Goal: Information Seeking & Learning: Learn about a topic

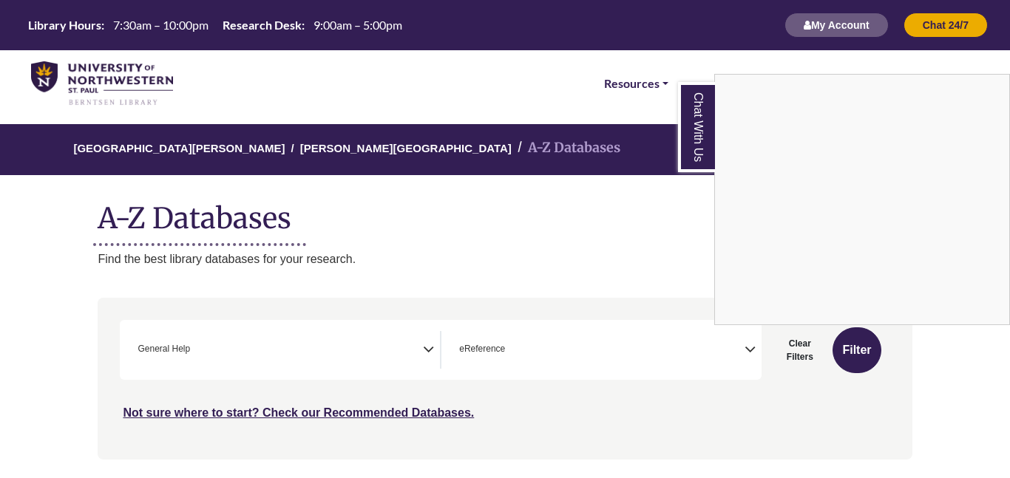
select select "*****"
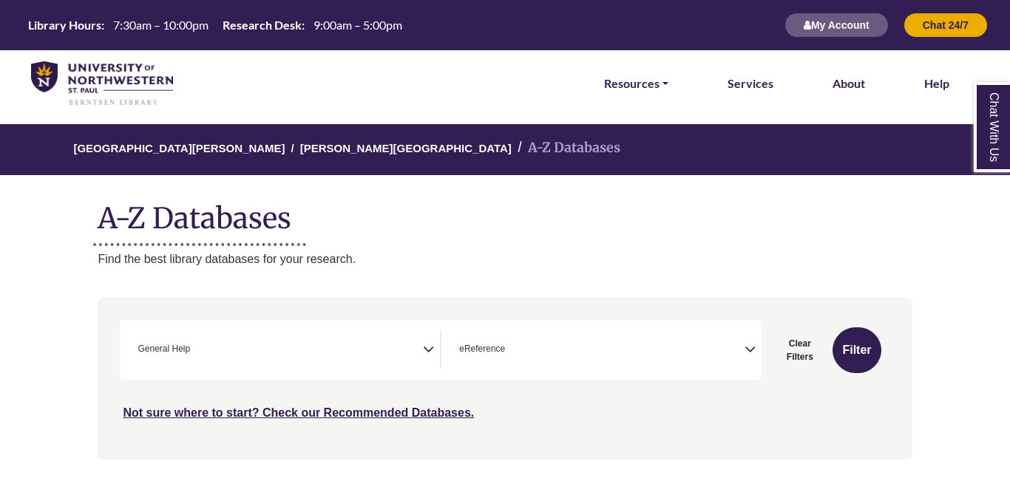
click at [543, 320] on div "**********" at bounding box center [440, 350] width 641 height 60
click at [548, 338] on span "× eReference" at bounding box center [598, 350] width 291 height 38
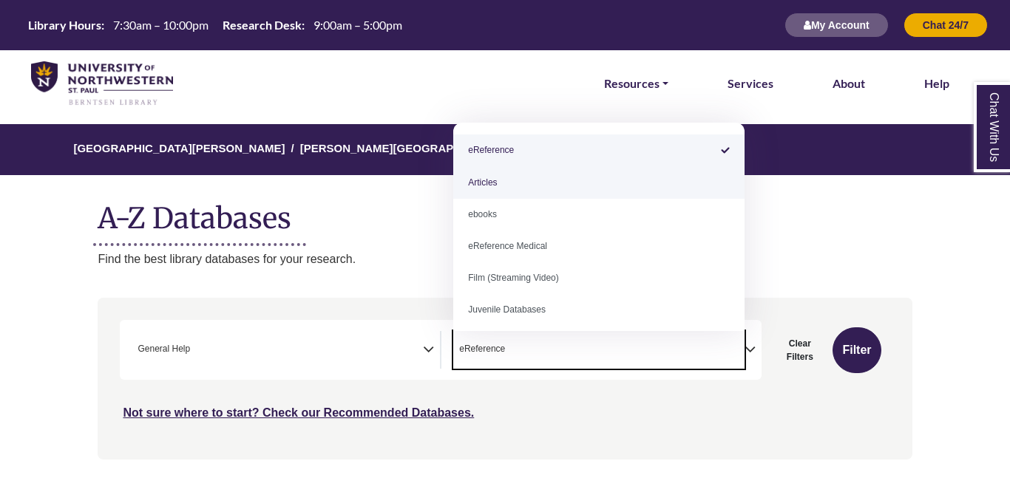
select select "*****"
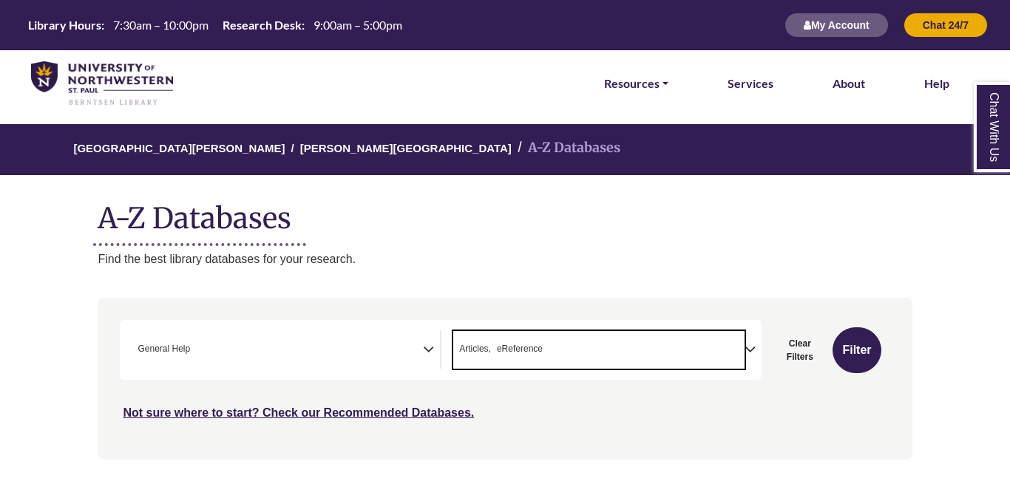
click at [418, 338] on span "× General Help" at bounding box center [277, 350] width 291 height 38
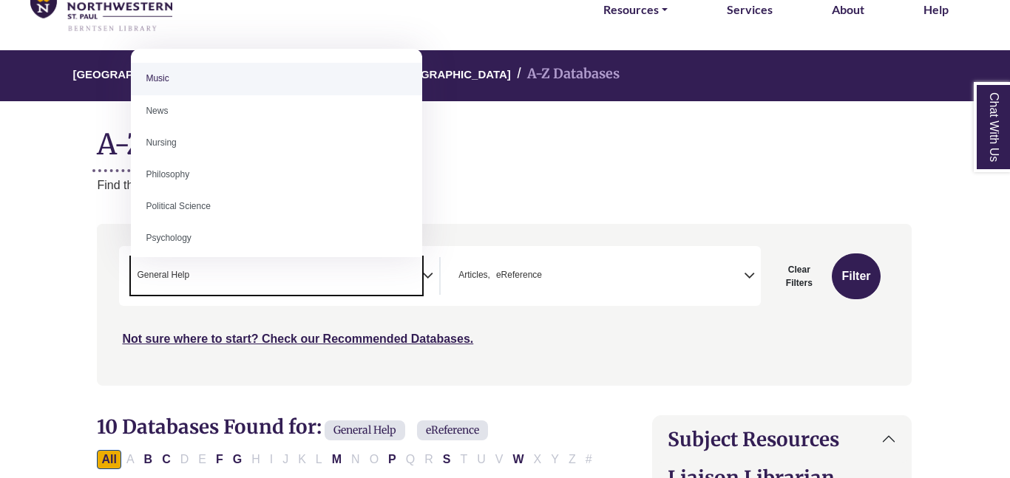
scroll to position [1025, 0]
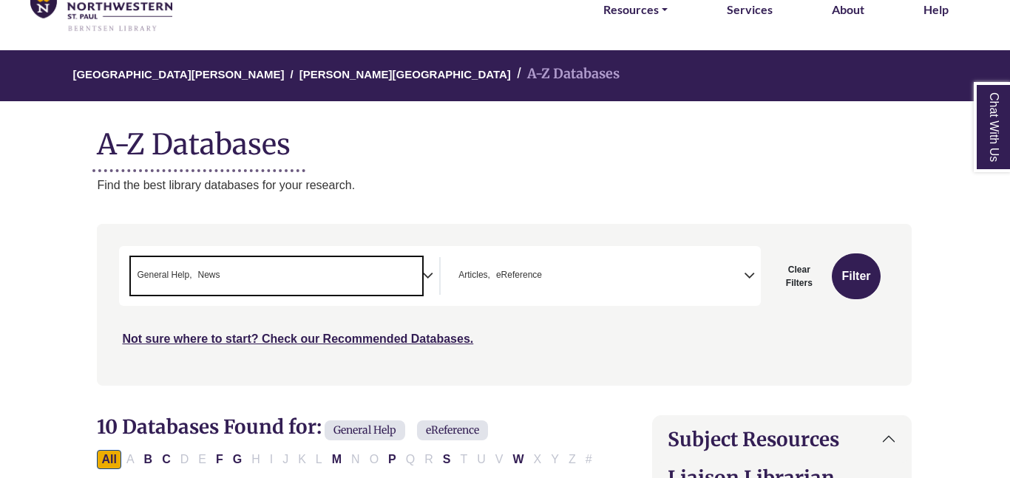
click at [562, 283] on span "× Articles × eReference" at bounding box center [597, 276] width 291 height 38
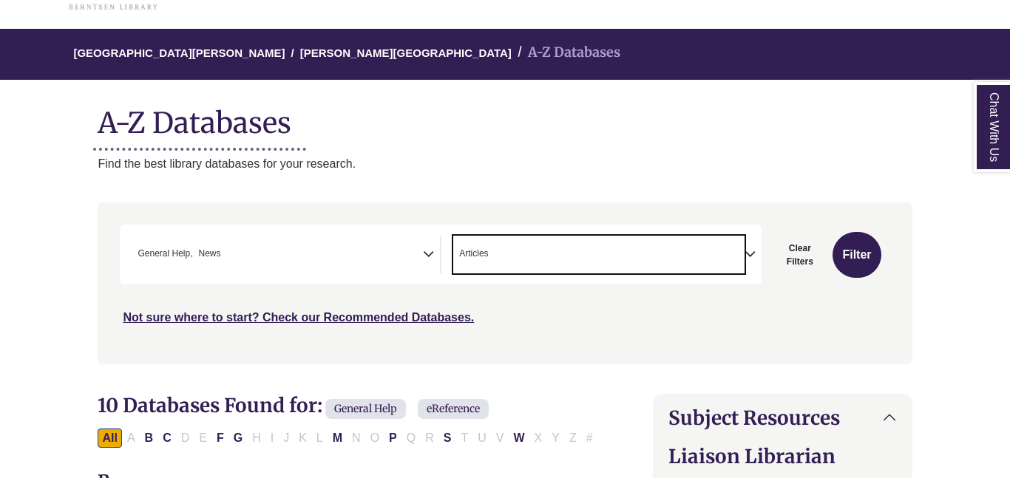
scroll to position [100, 0]
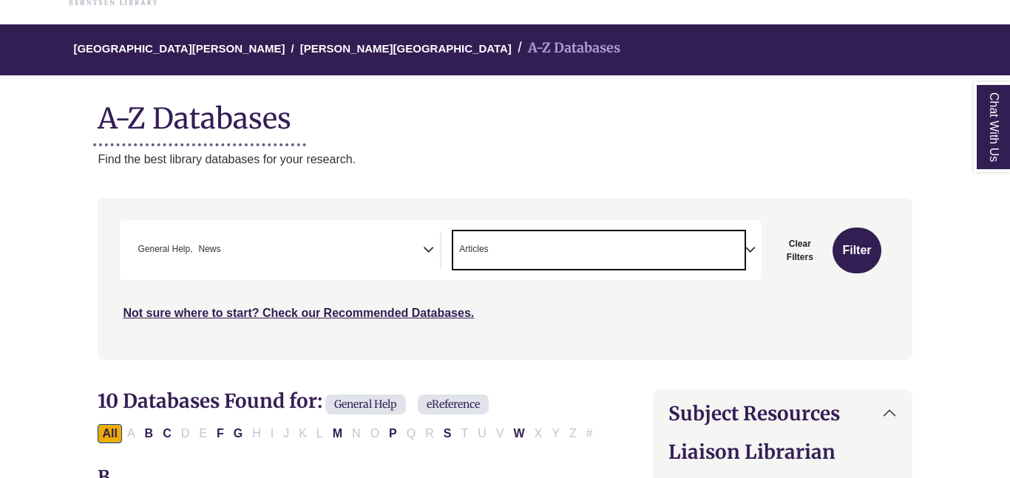
click at [317, 262] on span "× General Help × News" at bounding box center [277, 250] width 291 height 38
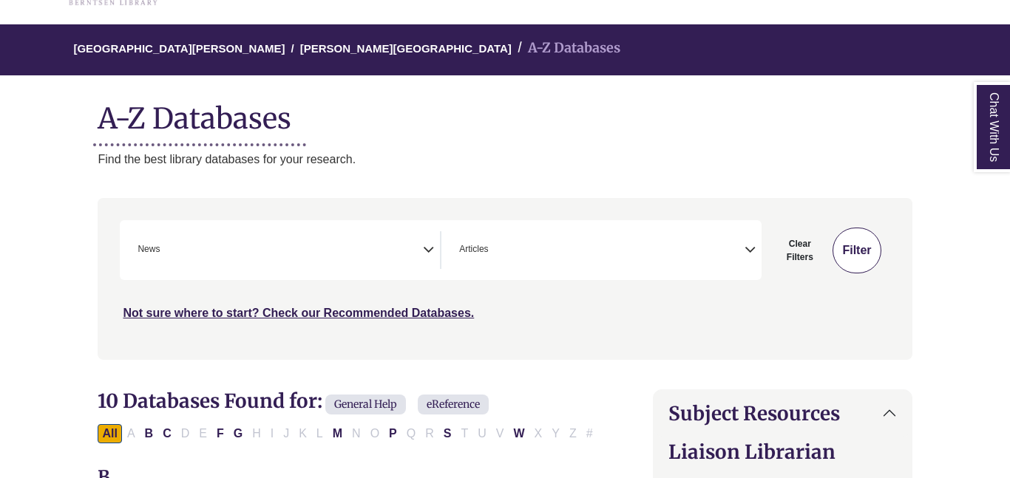
click at [861, 253] on button "Filter" at bounding box center [856, 251] width 48 height 46
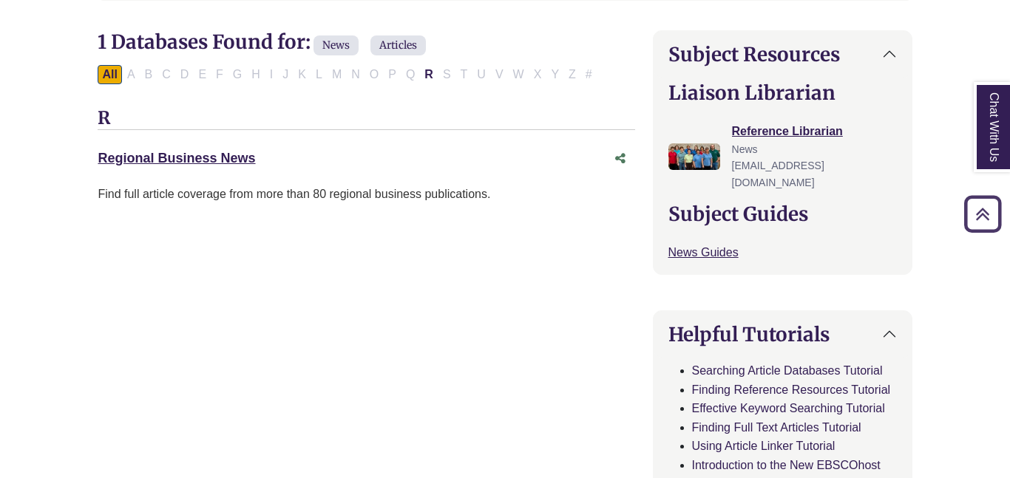
scroll to position [466, 0]
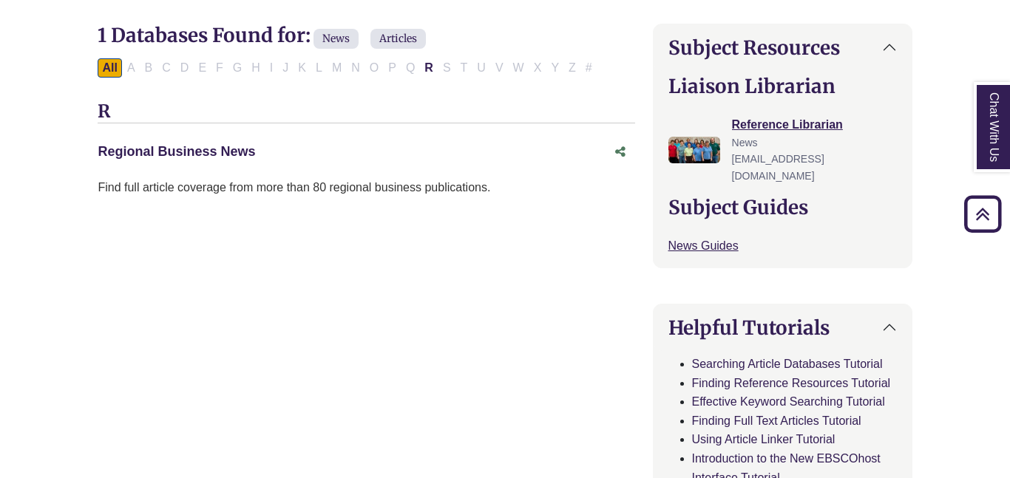
click at [213, 150] on link "Regional Business News This link opens in a new window" at bounding box center [176, 151] width 157 height 15
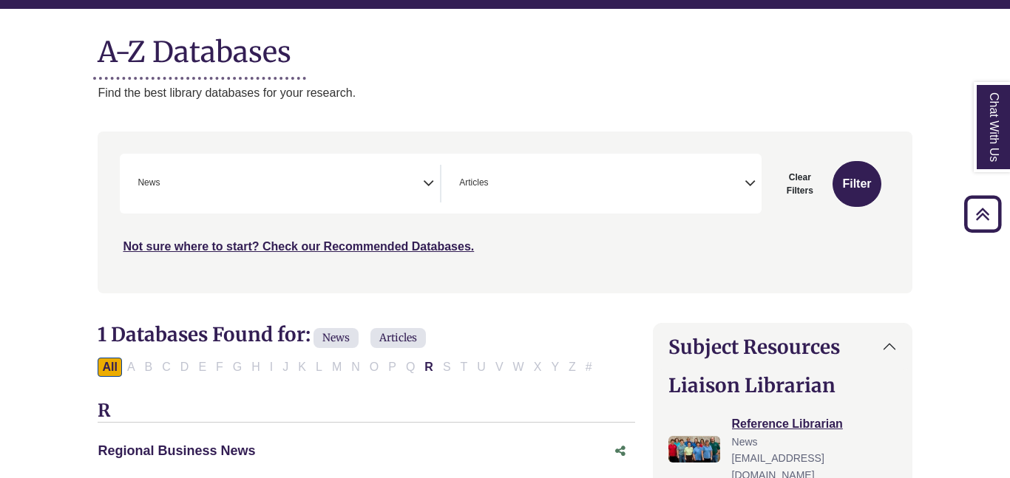
scroll to position [165, 0]
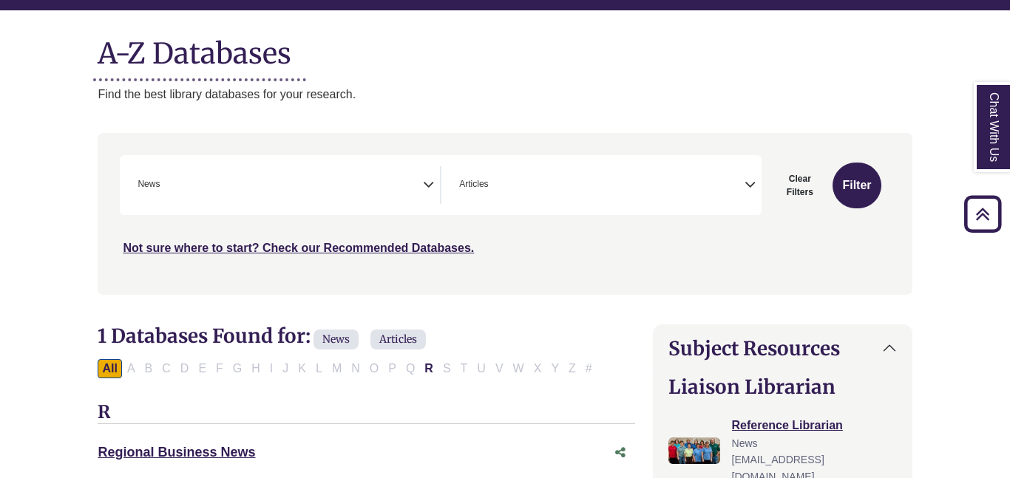
click at [397, 197] on span "× News" at bounding box center [277, 185] width 291 height 38
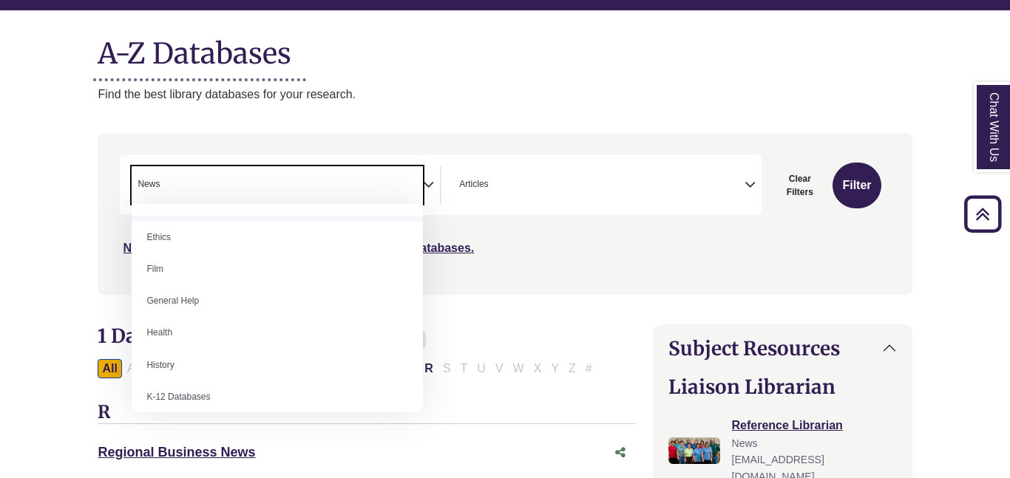
scroll to position [605, 0]
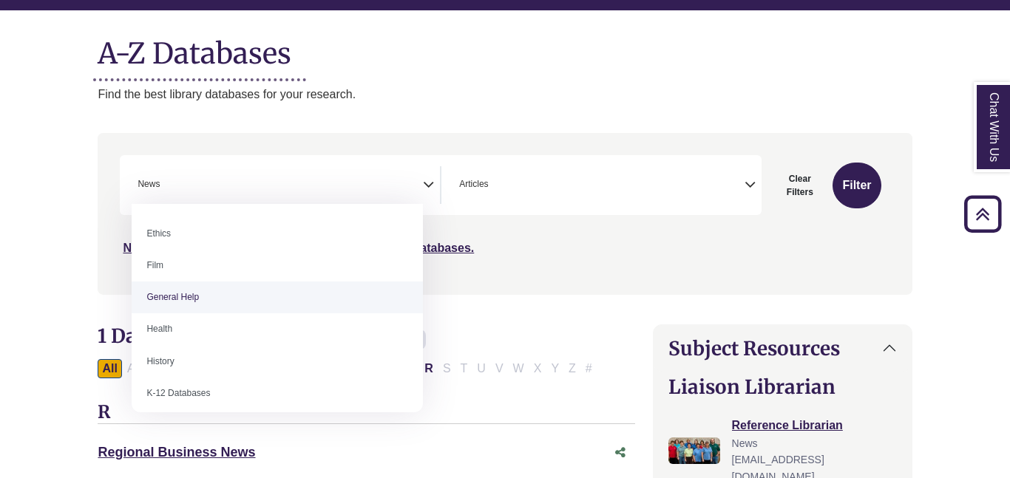
select select "*****"
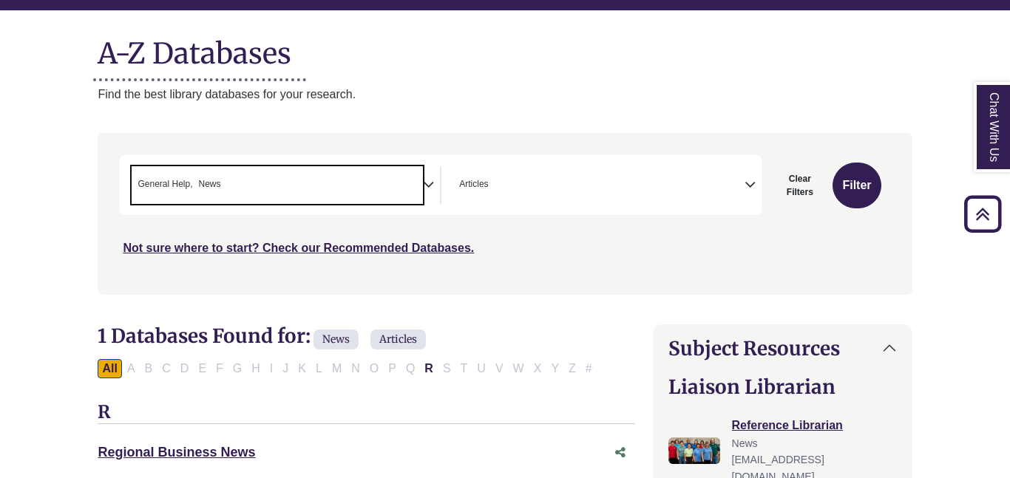
click at [619, 181] on span "× Articles" at bounding box center [598, 185] width 291 height 38
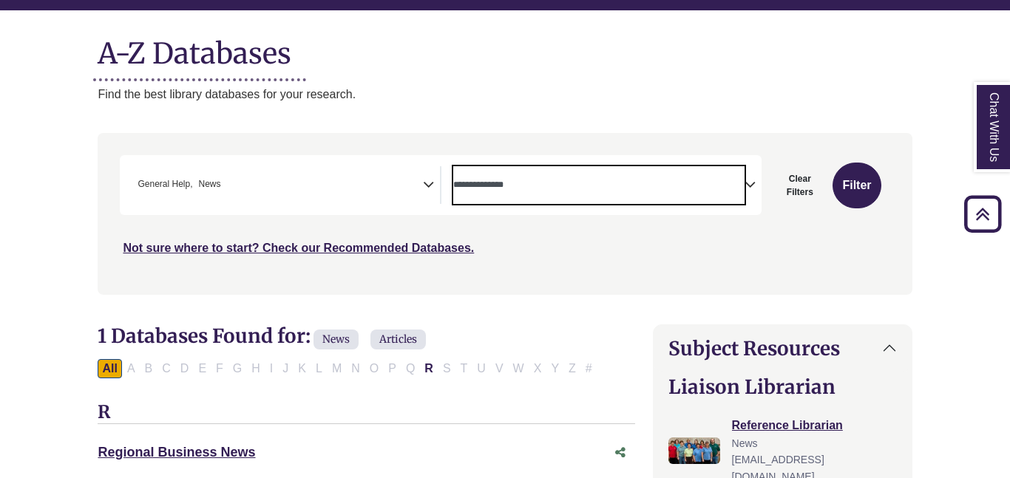
click at [565, 190] on textarea "Search" at bounding box center [598, 186] width 291 height 12
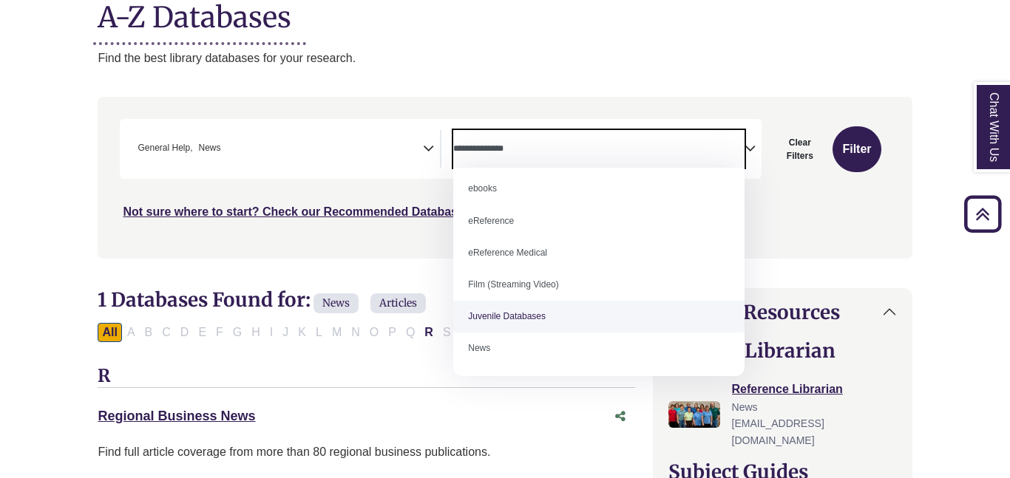
scroll to position [13, 0]
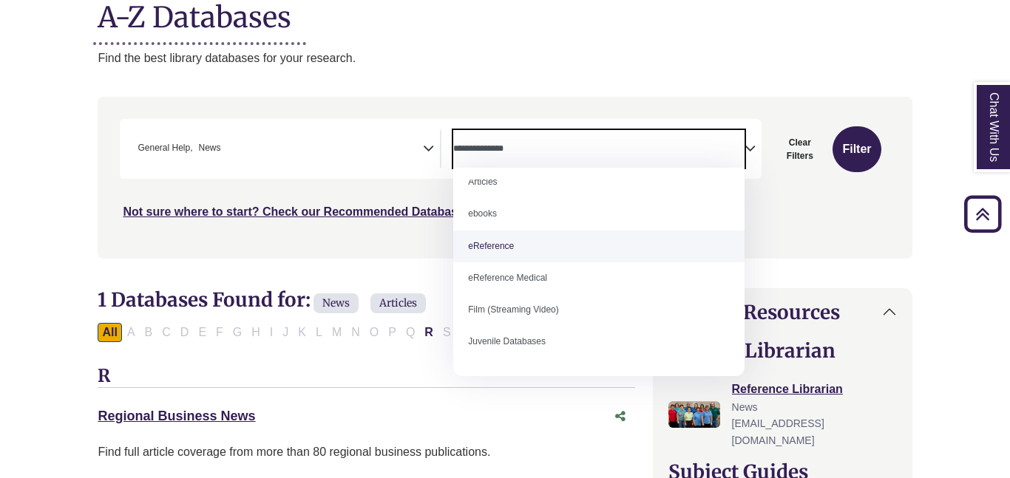
select select "*****"
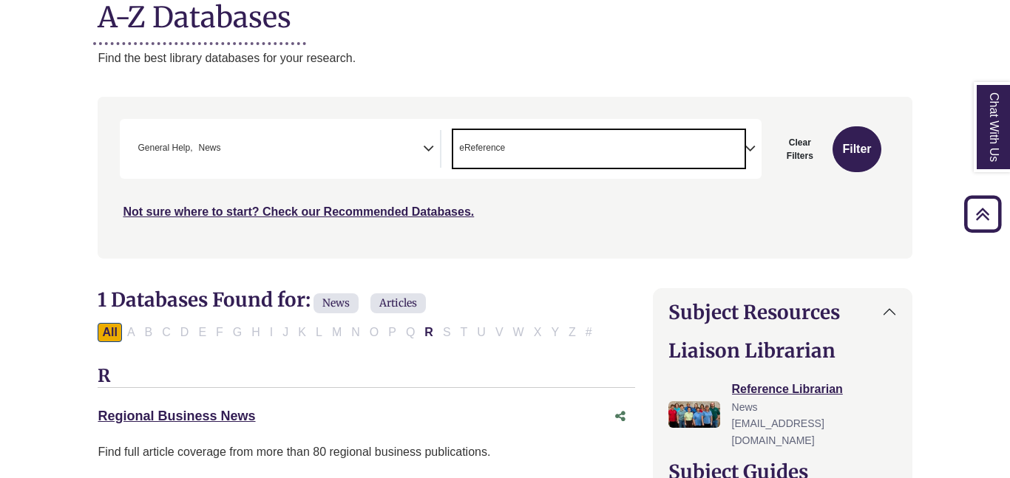
click at [236, 160] on span "× General Help × News" at bounding box center [277, 149] width 291 height 38
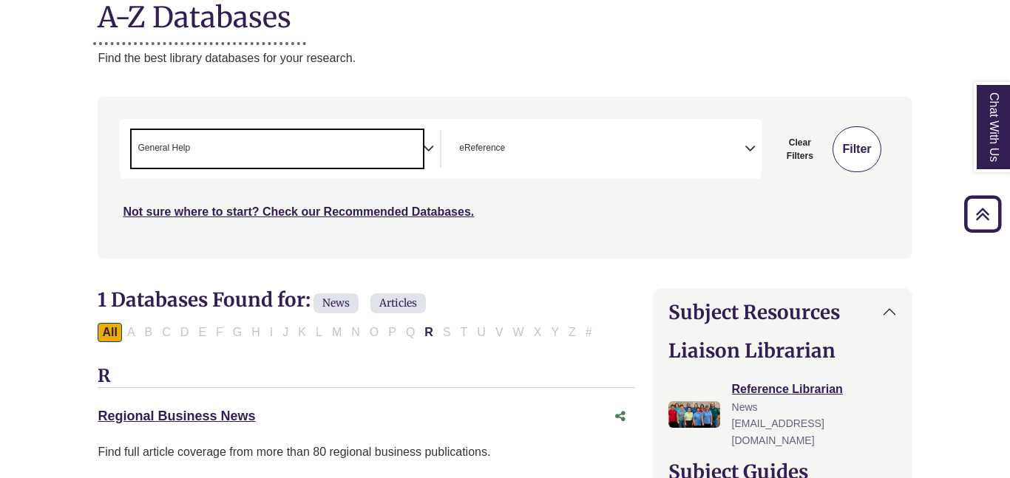
click at [838, 156] on button "Filter" at bounding box center [856, 149] width 48 height 46
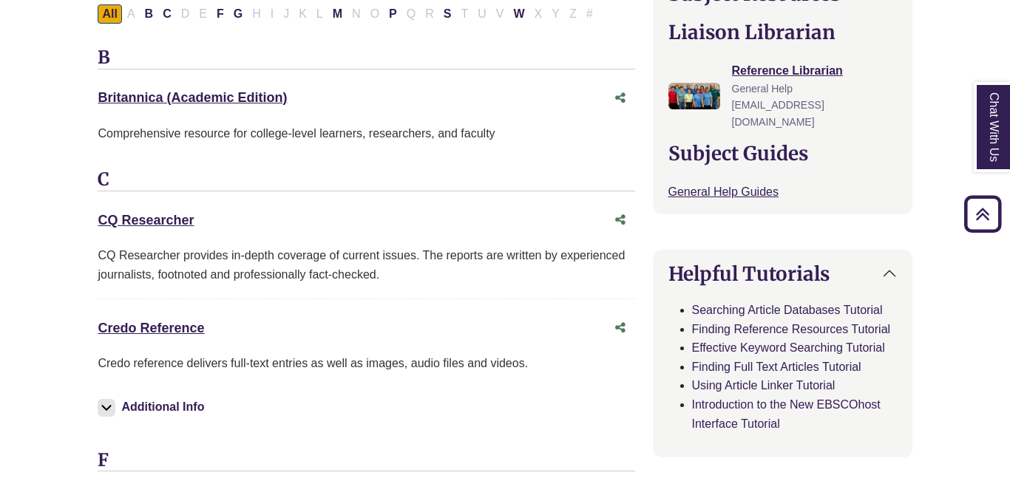
scroll to position [523, 0]
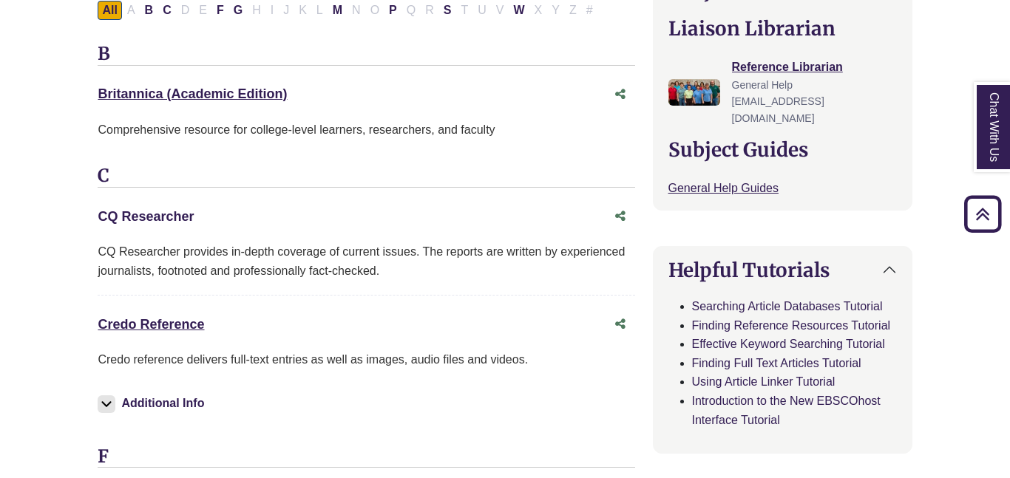
click at [146, 220] on link "CQ Researcher This link opens in a new window" at bounding box center [146, 216] width 96 height 15
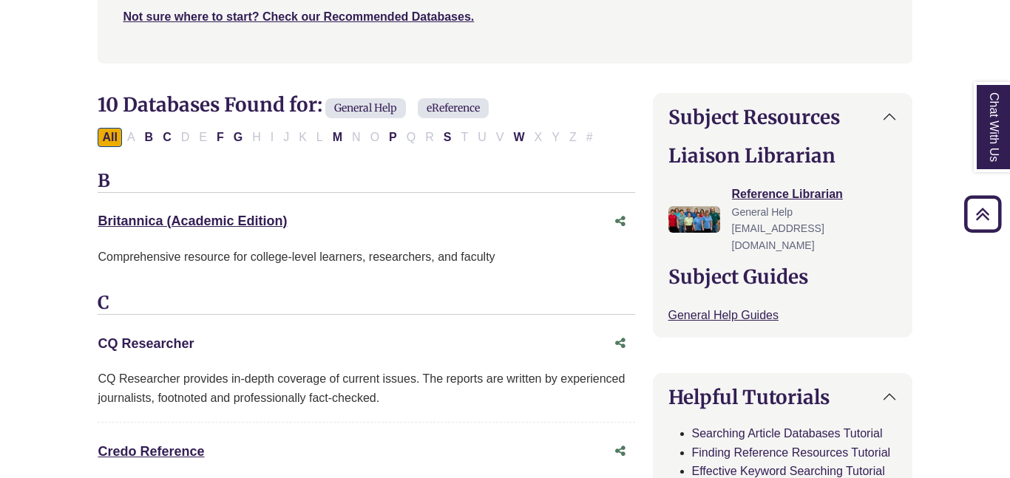
scroll to position [365, 0]
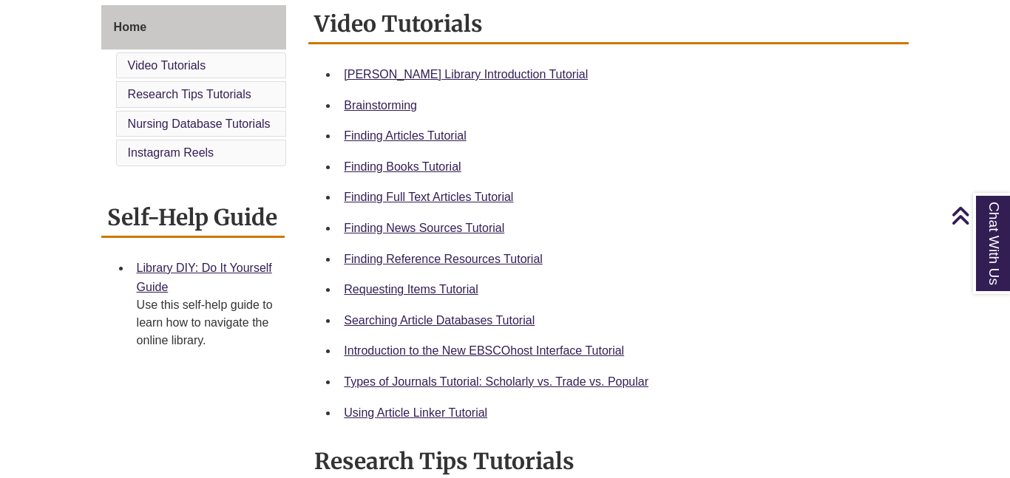
scroll to position [419, 0]
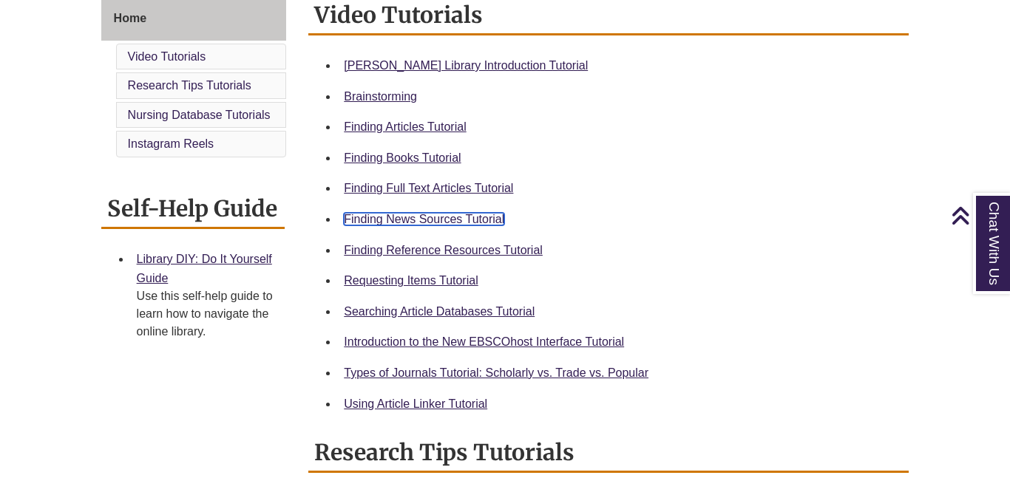
click at [469, 214] on link "Finding News Sources Tutorial" at bounding box center [424, 219] width 160 height 13
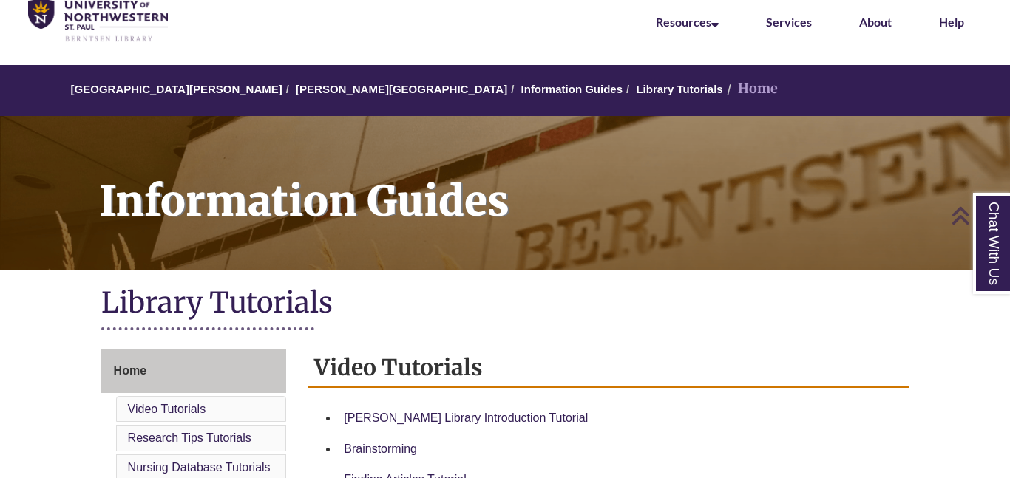
scroll to position [64, 0]
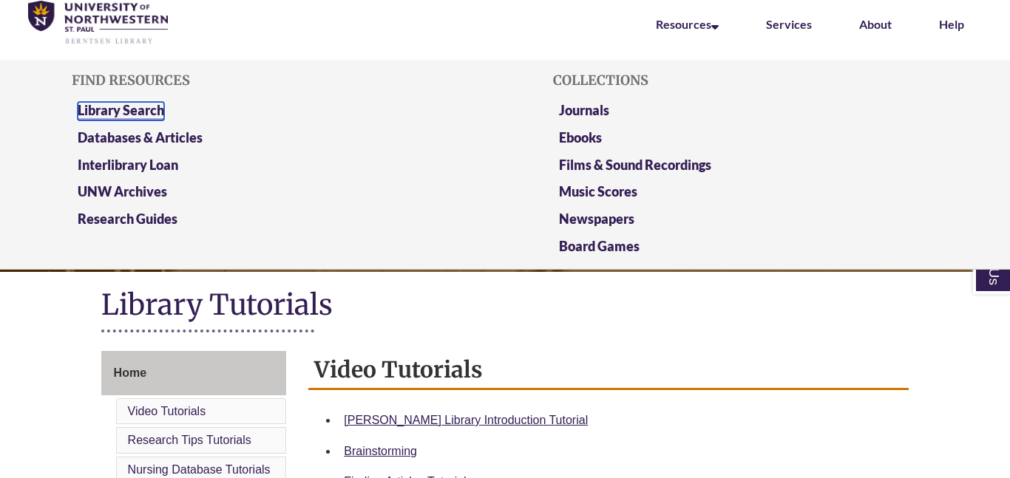
click at [129, 105] on link "Library Search" at bounding box center [121, 111] width 86 height 18
